Goal: Task Accomplishment & Management: Manage account settings

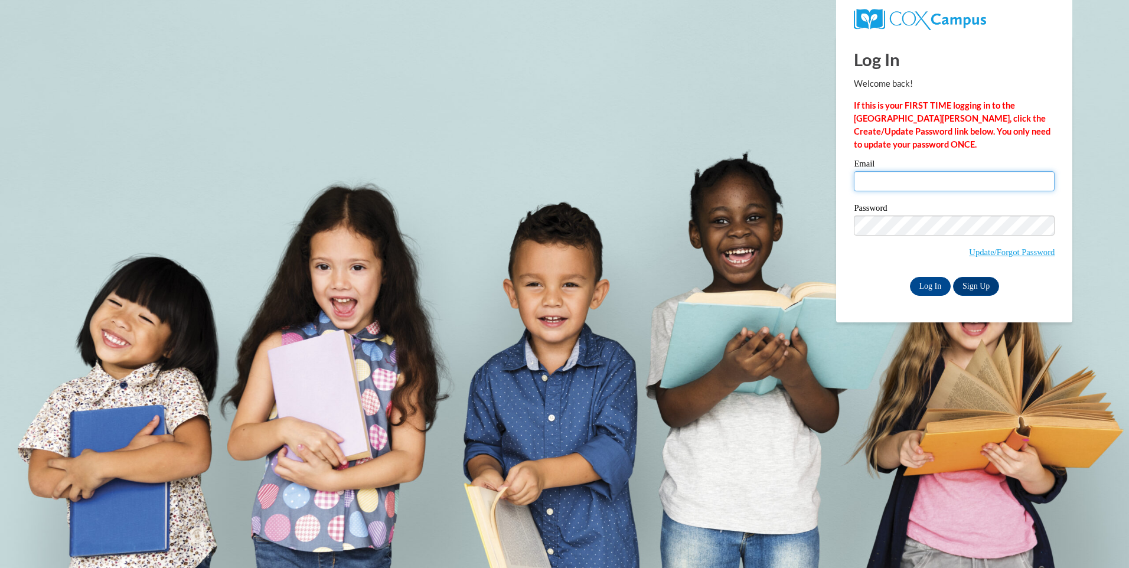
click at [913, 185] on input "Email" at bounding box center [954, 181] width 201 height 20
type input "donnadavis856@yahoo.com"
click at [922, 288] on input "Log In" at bounding box center [930, 286] width 41 height 19
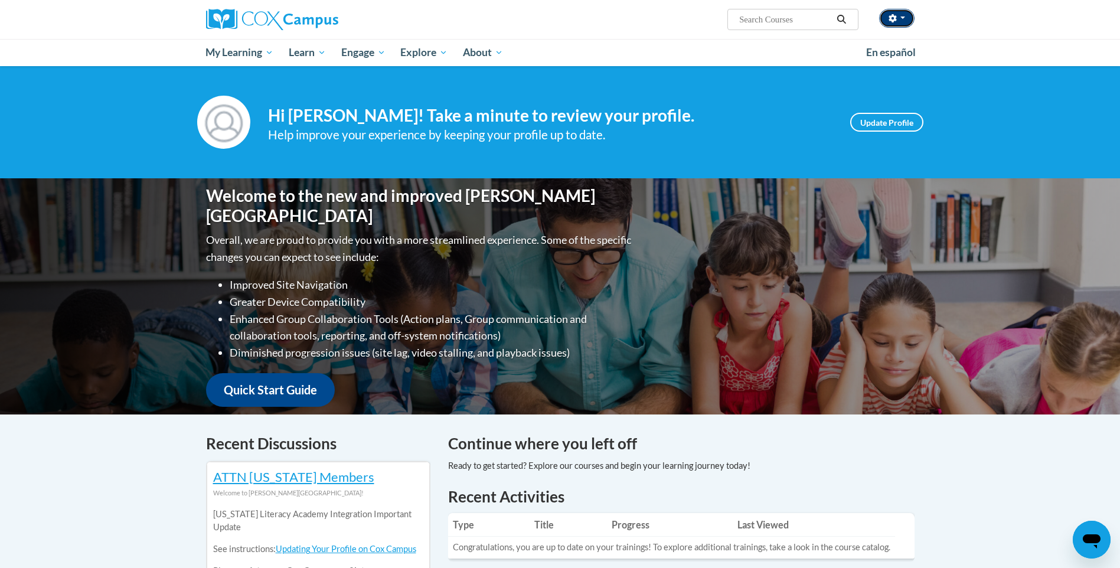
click at [894, 14] on icon "button" at bounding box center [893, 18] width 8 height 8
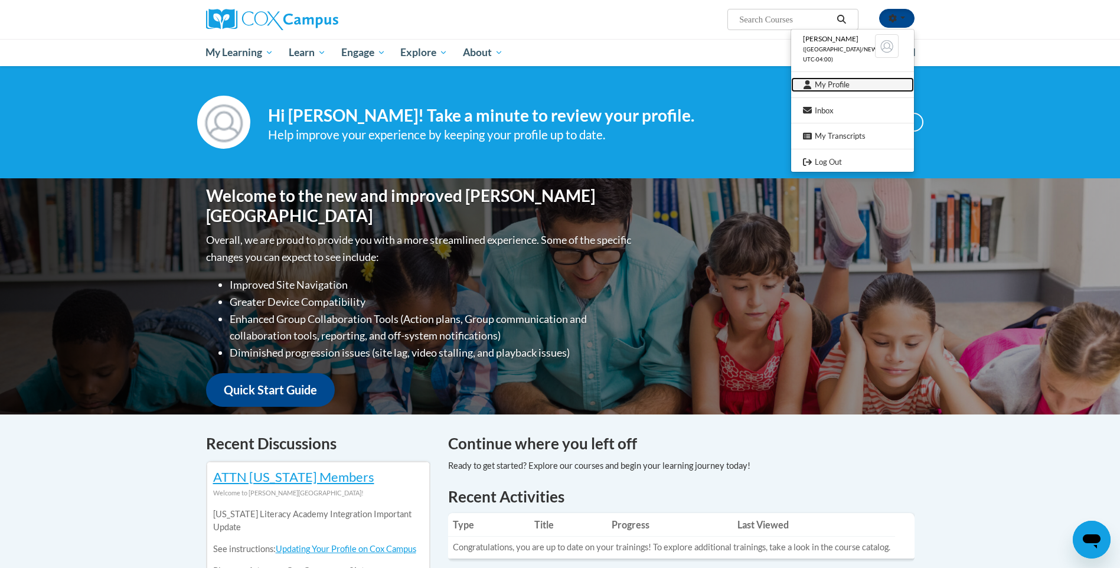
click at [858, 84] on link "My Profile" at bounding box center [852, 84] width 123 height 15
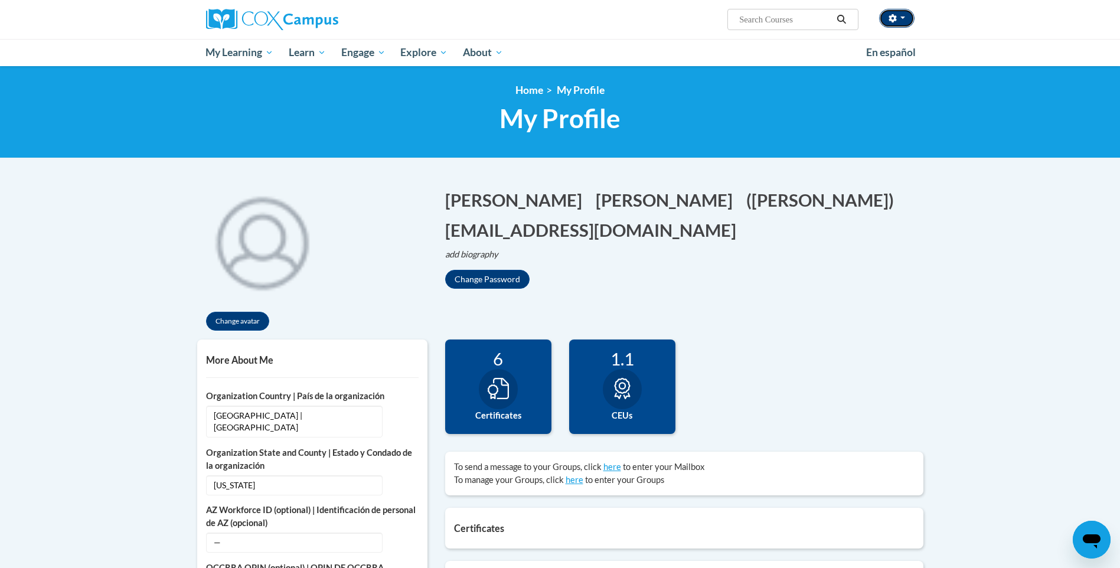
click at [909, 16] on button "button" at bounding box center [896, 18] width 35 height 19
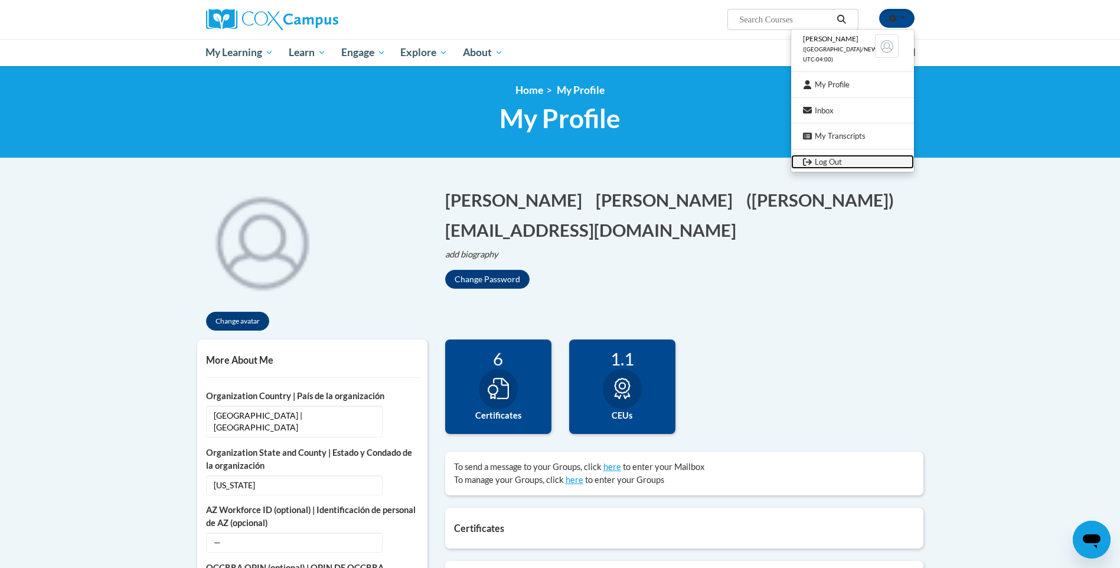
click at [833, 161] on link "Log Out" at bounding box center [852, 162] width 123 height 15
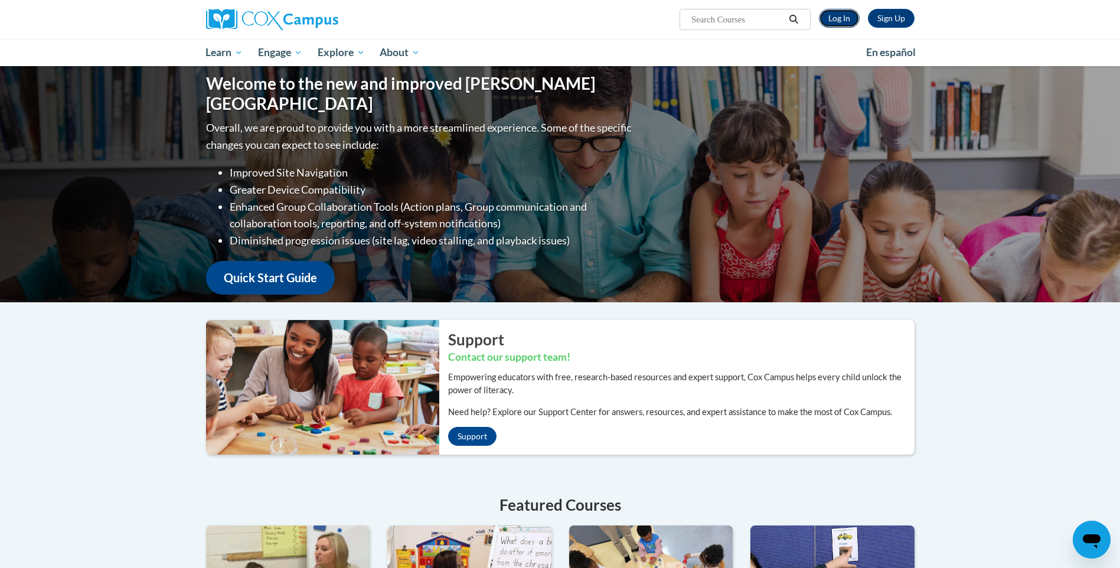
click at [837, 18] on link "Log In" at bounding box center [839, 18] width 41 height 19
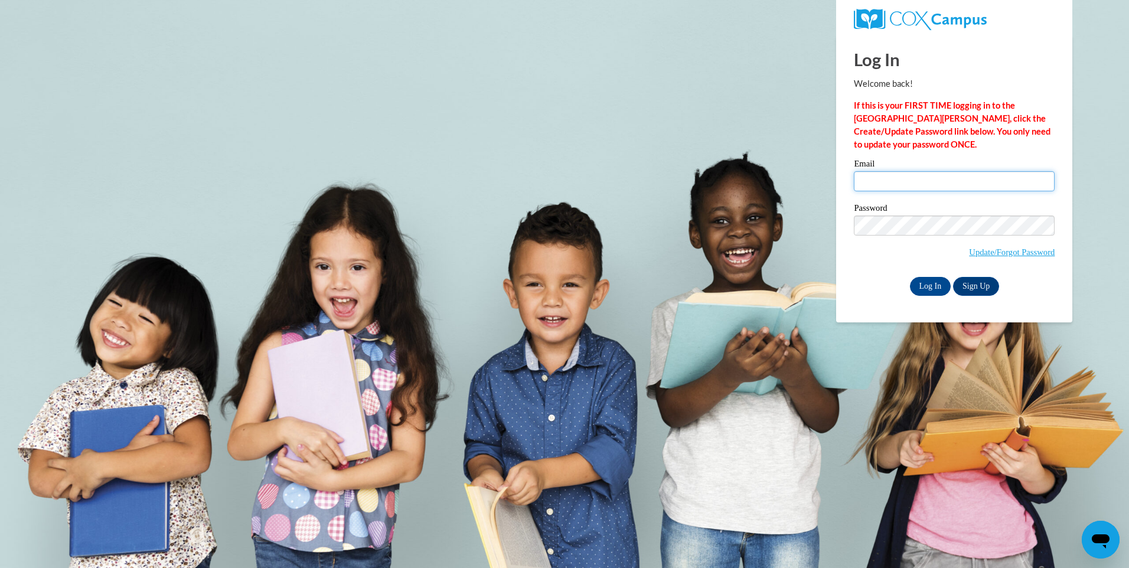
type input "donnadavis856@yahoo.com"
click at [978, 183] on input "donnadavis856@yahoo.com" at bounding box center [954, 181] width 201 height 20
drag, startPoint x: 984, startPoint y: 176, endPoint x: 767, endPoint y: 190, distance: 217.1
click at [767, 190] on body "Log In Welcome back! If this is your FIRST TIME logging in to the NEW Cox Campu…" at bounding box center [564, 284] width 1129 height 568
click at [876, 177] on input "Email" at bounding box center [954, 181] width 201 height 20
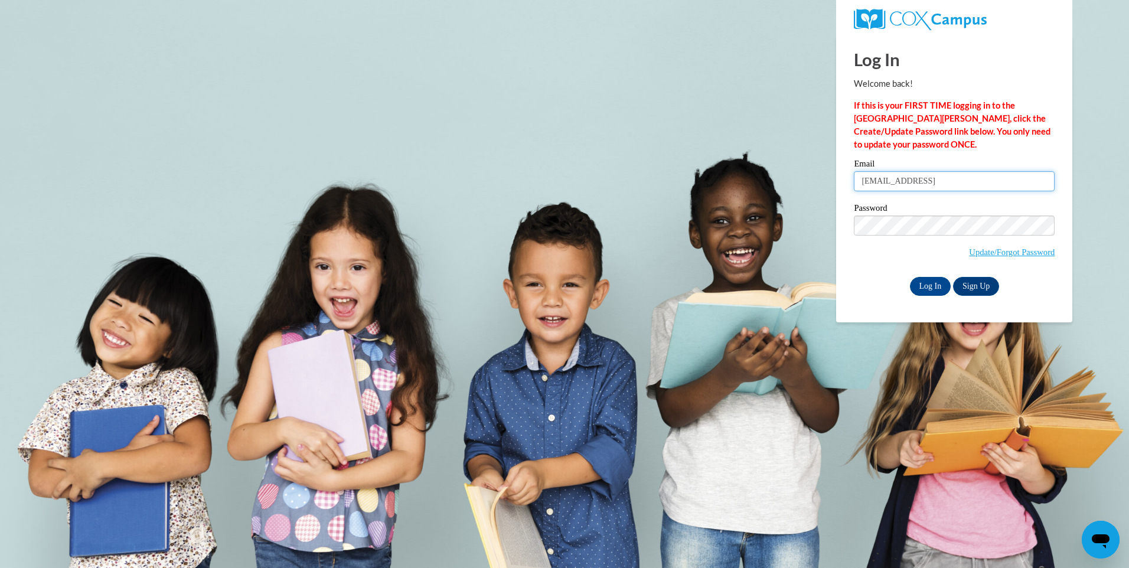
type input "donnadavis856@yahoo.comca"
click at [786, 226] on body "Log In Welcome back! If this is your FIRST TIME logging in to the NEW Cox Campu…" at bounding box center [564, 284] width 1129 height 568
drag, startPoint x: 980, startPoint y: 187, endPoint x: 780, endPoint y: 197, distance: 200.4
click at [780, 197] on body "Log In Welcome back! If this is your FIRST TIME logging in to the NEW Cox Campu…" at bounding box center [564, 284] width 1129 height 568
type input "[EMAIL_ADDRESS][DOMAIN_NAME]"
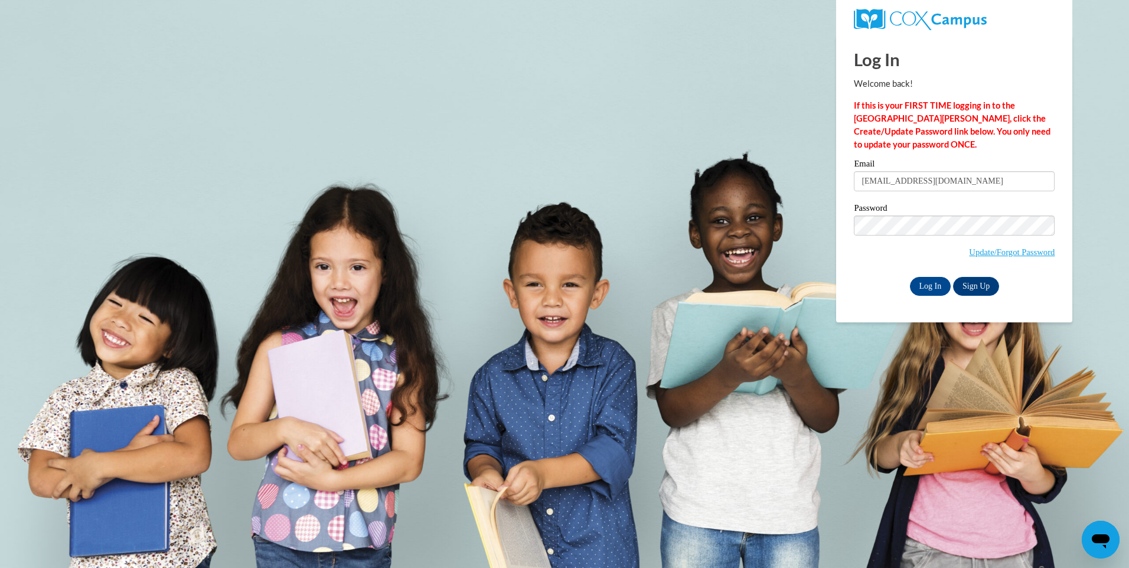
click at [972, 201] on div "Email cathycol58@yahoo.com Password Update/Forgot Password Log In Sign Up OR" at bounding box center [954, 227] width 201 height 136
click at [990, 252] on link "Update/Forgot Password" at bounding box center [1012, 251] width 86 height 9
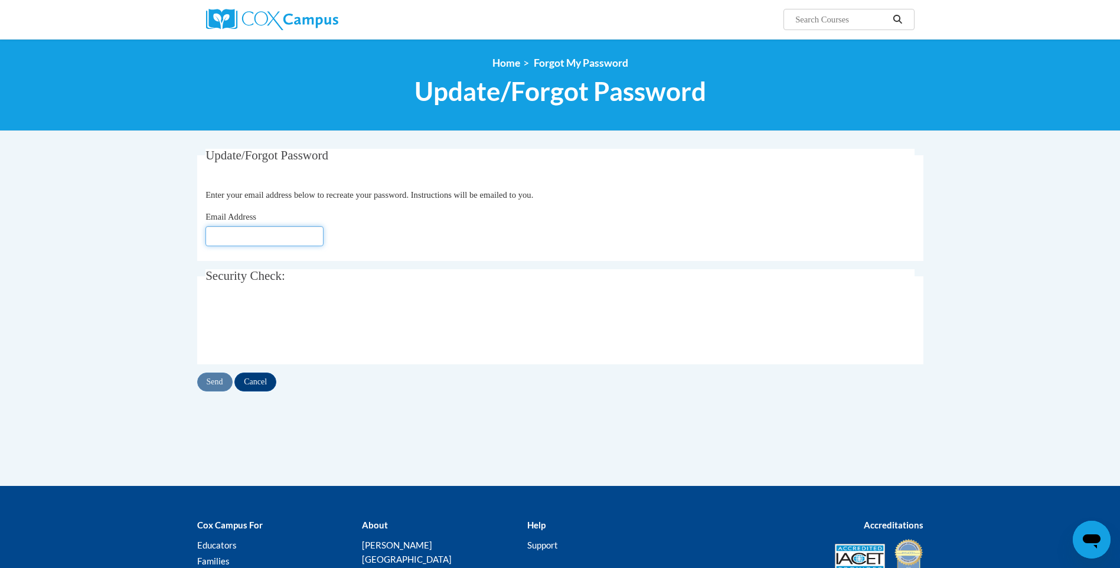
click at [263, 242] on input "Email Address" at bounding box center [264, 236] width 118 height 20
type input "[EMAIL_ADDRESS][DOMAIN_NAME]"
click at [218, 383] on input "Send" at bounding box center [214, 382] width 35 height 19
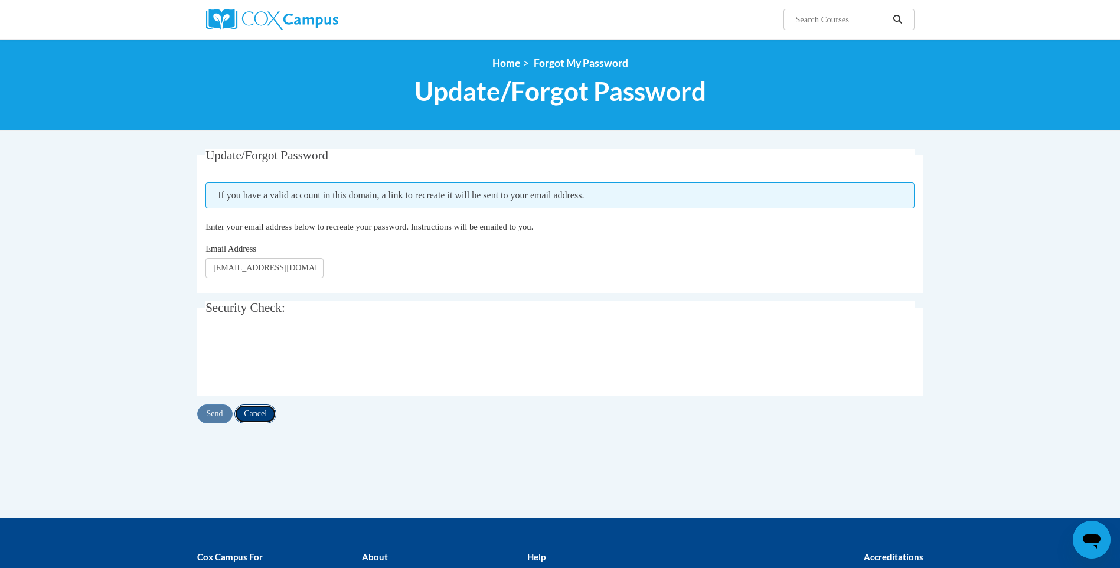
click at [258, 410] on input "Cancel" at bounding box center [255, 413] width 42 height 19
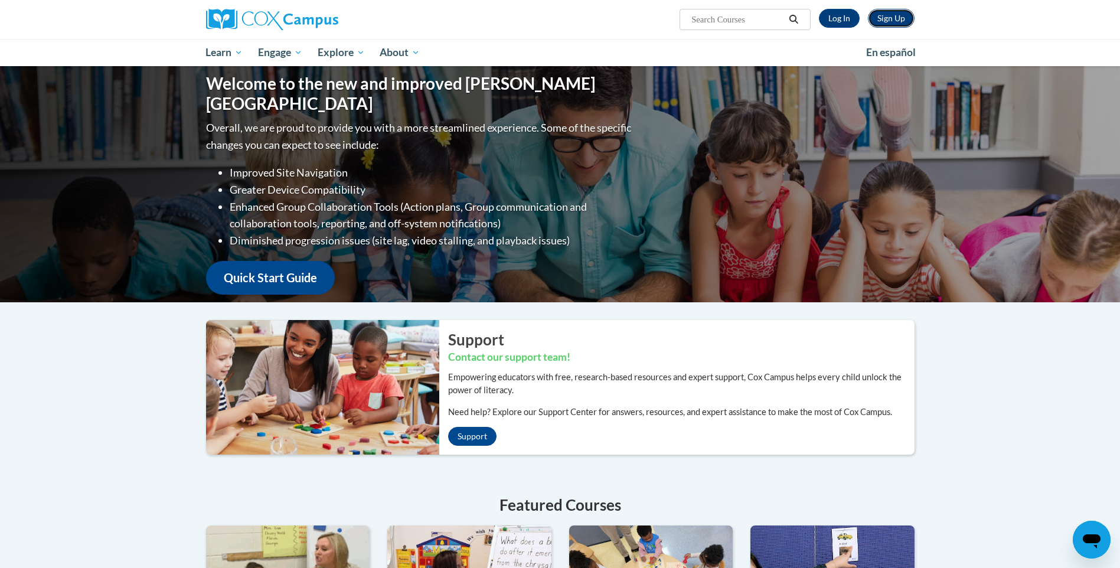
click at [905, 11] on link "Sign Up" at bounding box center [891, 18] width 47 height 19
click at [892, 18] on link "Sign Up" at bounding box center [891, 18] width 47 height 19
